Goal: Information Seeking & Learning: Check status

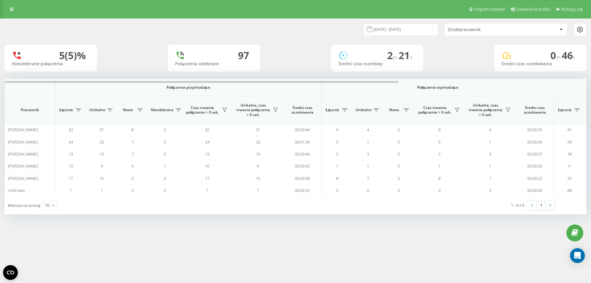
click at [363, 7] on div "Program poleceń Ustawienia profilu Wyloguj się" at bounding box center [295, 9] width 591 height 18
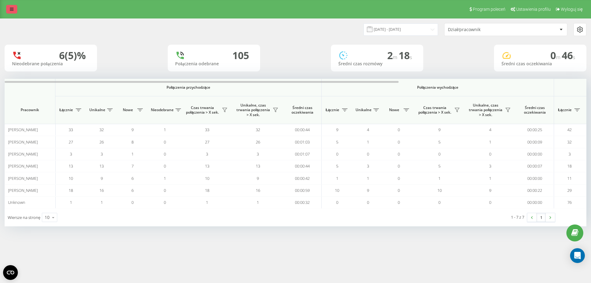
click at [8, 10] on link at bounding box center [11, 9] width 11 height 9
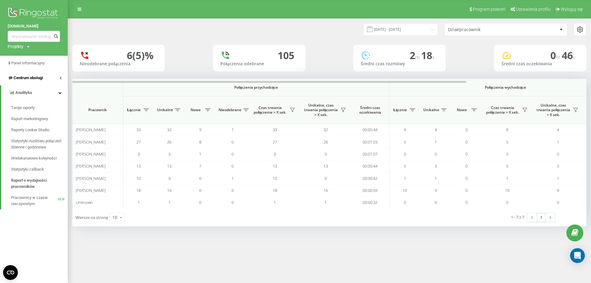
click at [64, 77] on link "Centrum obsługi" at bounding box center [34, 77] width 68 height 15
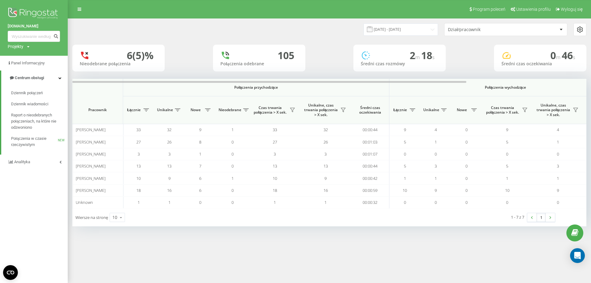
click at [9, 8] on img at bounding box center [34, 13] width 52 height 15
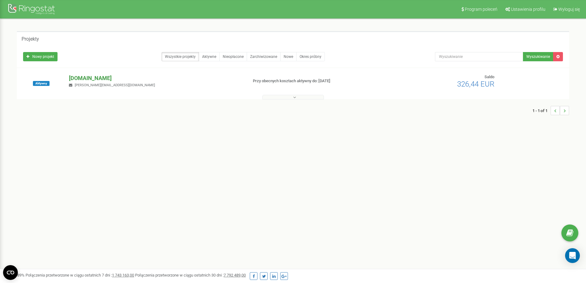
click at [90, 78] on p "[DOMAIN_NAME]" at bounding box center [156, 78] width 174 height 8
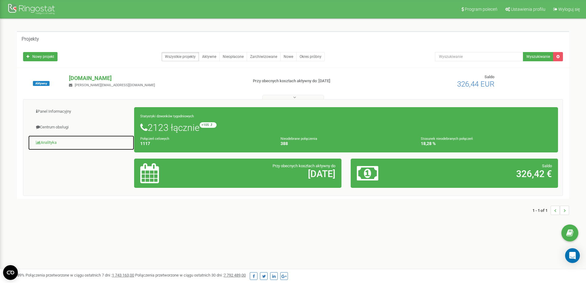
click at [46, 139] on link "Analityka" at bounding box center [81, 142] width 106 height 15
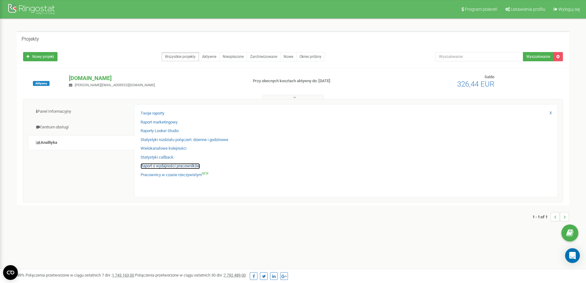
click at [153, 166] on link "Raport o wydajności pracowników" at bounding box center [170, 166] width 59 height 6
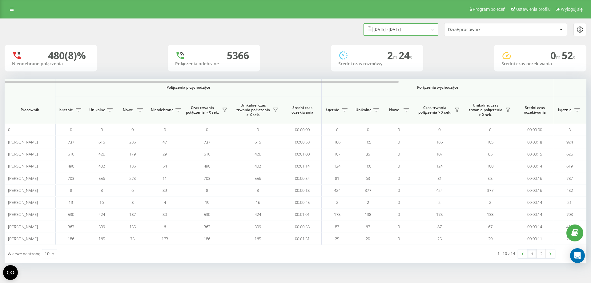
click at [403, 28] on input "[DATE] - [DATE]" at bounding box center [400, 29] width 74 height 12
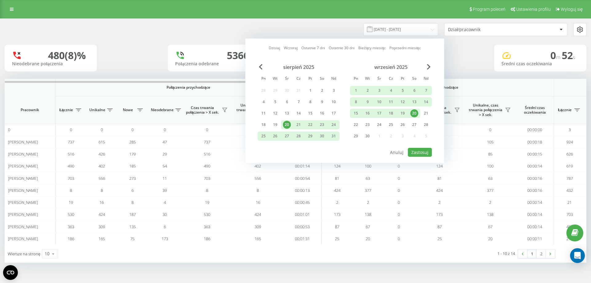
click at [414, 115] on div "20" at bounding box center [414, 113] width 8 height 8
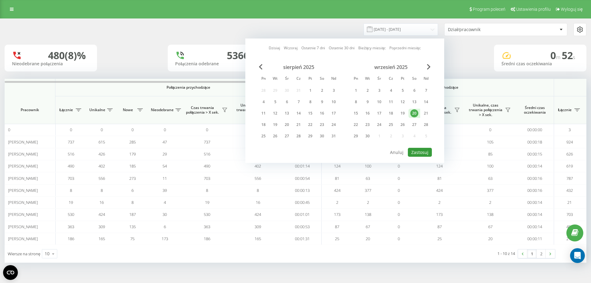
click at [412, 153] on button "Zastosuj" at bounding box center [420, 152] width 24 height 9
type input "[DATE] - [DATE]"
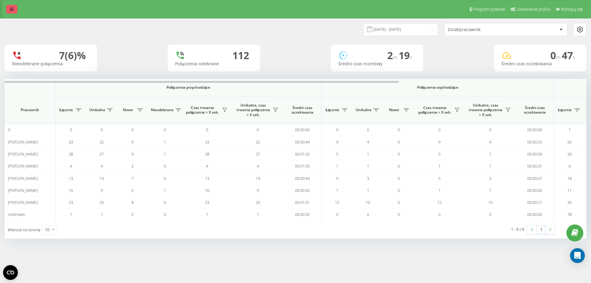
click at [6, 7] on div "Program poleceń Ustawienia profilu Wyloguj się" at bounding box center [295, 9] width 591 height 18
click at [8, 6] on link at bounding box center [11, 9] width 11 height 9
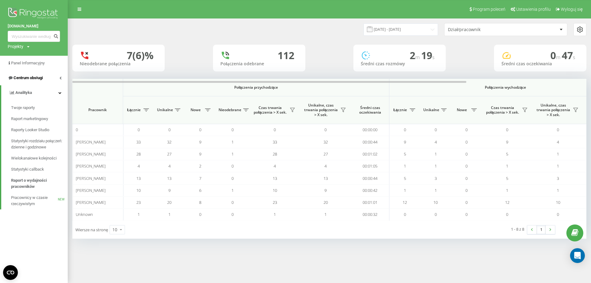
click at [58, 78] on link "Centrum obsługi" at bounding box center [34, 77] width 68 height 15
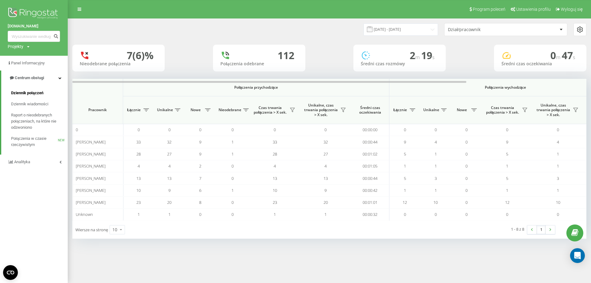
click at [31, 91] on span "Dziennik połączeń" at bounding box center [27, 93] width 32 height 6
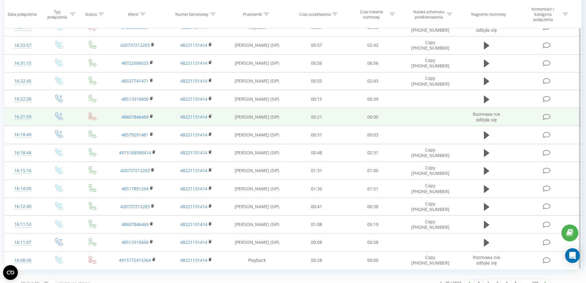
scroll to position [285, 0]
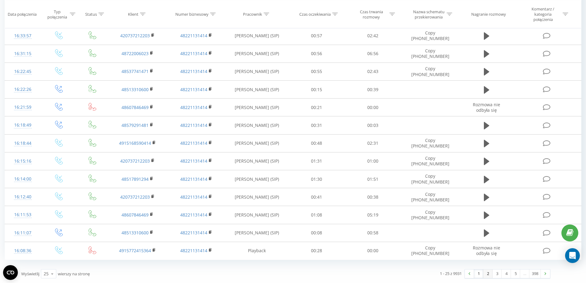
click at [487, 271] on link "2" at bounding box center [487, 273] width 9 height 9
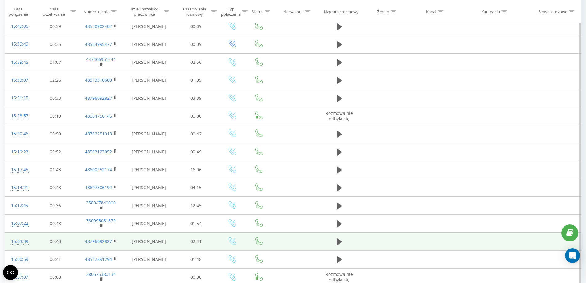
scroll to position [280, 0]
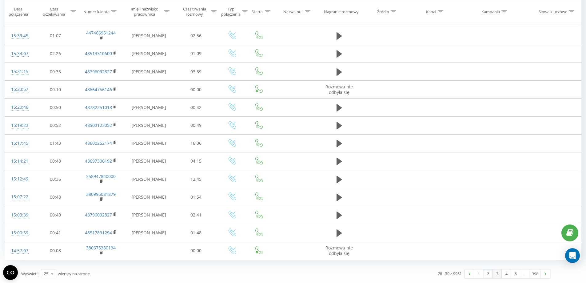
click at [498, 273] on link "3" at bounding box center [497, 273] width 9 height 9
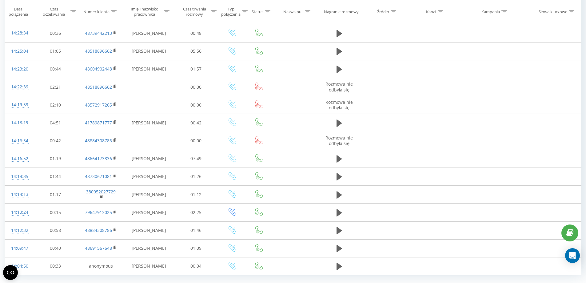
scroll to position [280, 0]
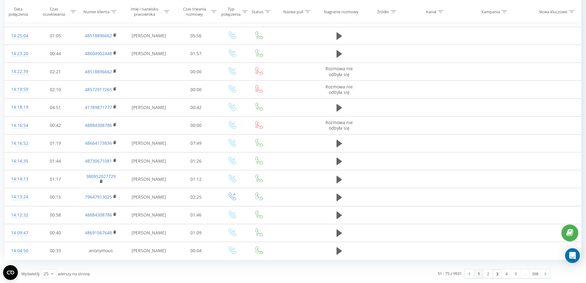
click at [477, 274] on link "1" at bounding box center [478, 273] width 9 height 9
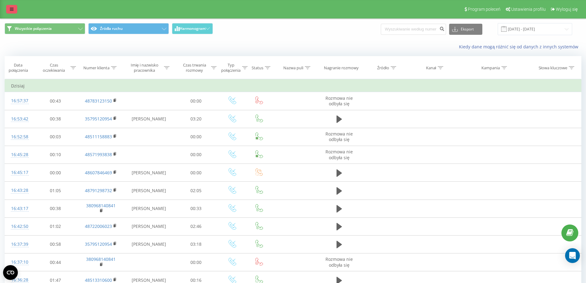
click at [14, 10] on link at bounding box center [11, 9] width 11 height 9
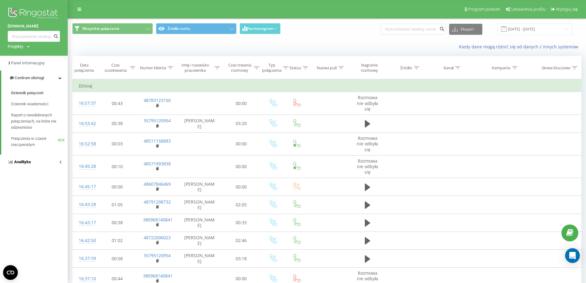
click at [58, 159] on link "Analityka" at bounding box center [34, 161] width 68 height 15
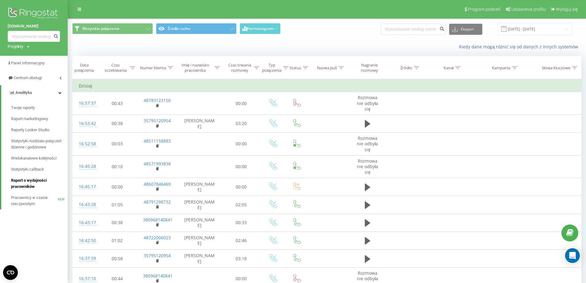
click at [21, 178] on span "Raport o wydajności pracowników" at bounding box center [38, 183] width 54 height 12
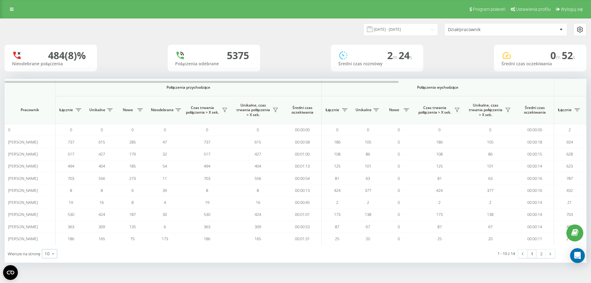
click at [49, 252] on icon at bounding box center [53, 254] width 9 height 12
click at [51, 247] on span "100" at bounding box center [48, 245] width 7 height 6
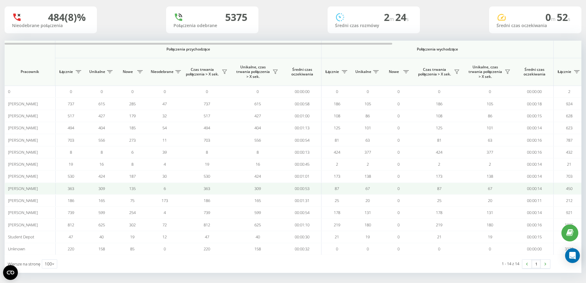
scroll to position [40, 0]
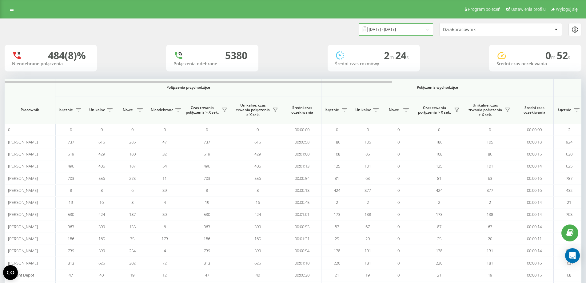
click at [391, 31] on input "[DATE] - [DATE]" at bounding box center [396, 29] width 74 height 12
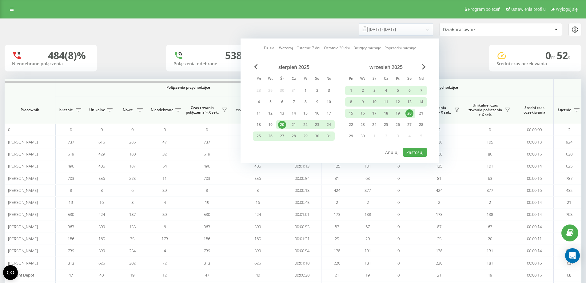
click at [408, 113] on div "20" at bounding box center [410, 113] width 8 height 8
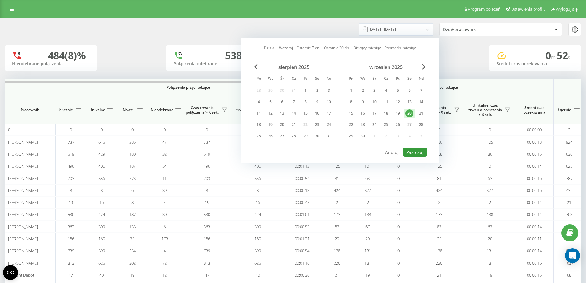
click at [415, 151] on button "Zastosuj" at bounding box center [415, 152] width 24 height 9
type input "[DATE] - [DATE]"
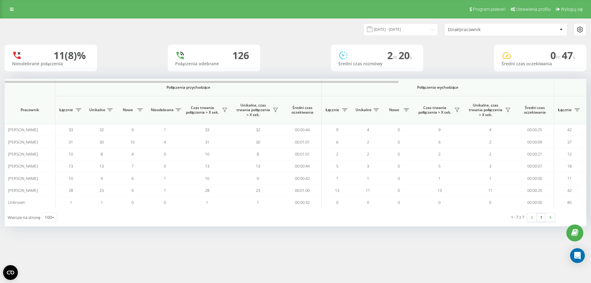
drag, startPoint x: 431, startPoint y: 7, endPoint x: 361, endPoint y: 0, distance: 69.6
click at [429, 7] on div "Program poleceń Ustawienia profilu Wyloguj się" at bounding box center [295, 9] width 591 height 18
